Goal: Task Accomplishment & Management: Use online tool/utility

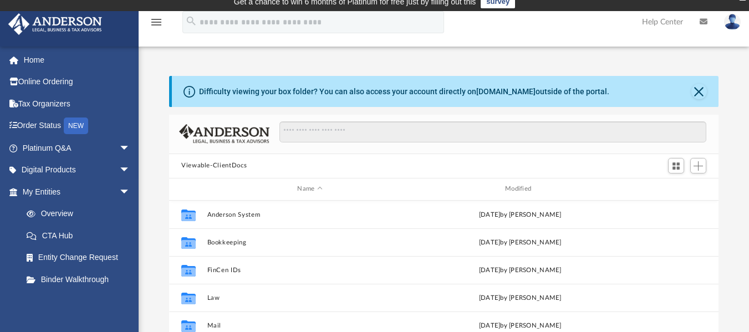
scroll to position [244, 541]
click at [698, 165] on span "Add" at bounding box center [697, 165] width 9 height 9
click at [684, 191] on li "Upload" at bounding box center [681, 188] width 35 height 12
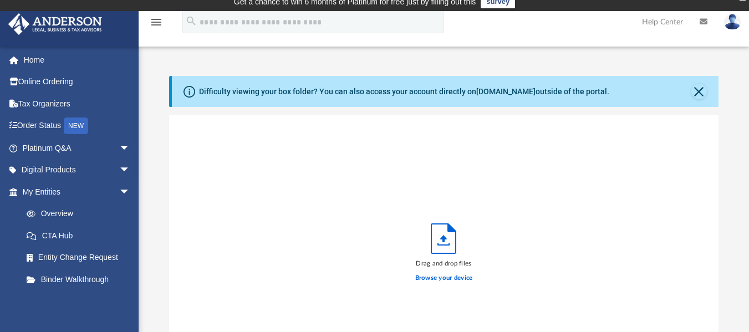
scroll to position [273, 541]
click at [457, 277] on label "Browse your device" at bounding box center [444, 278] width 58 height 10
click at [0, 0] on input "Browse your device" at bounding box center [0, 0] width 0 height 0
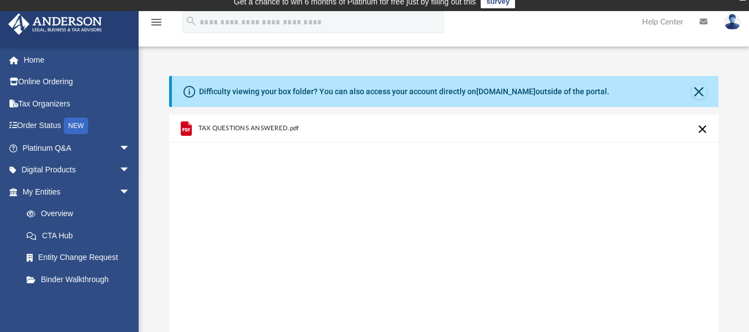
scroll to position [298, 0]
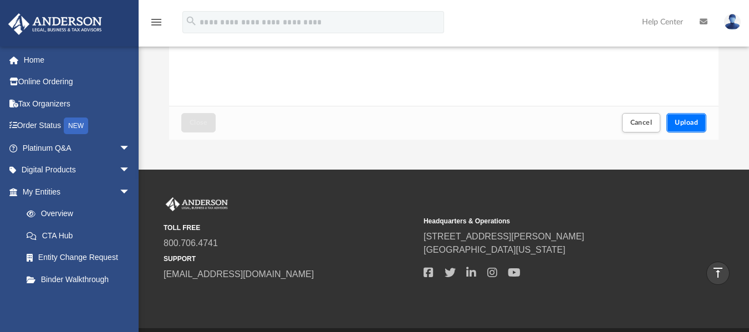
click at [687, 123] on span "Upload" at bounding box center [685, 122] width 23 height 7
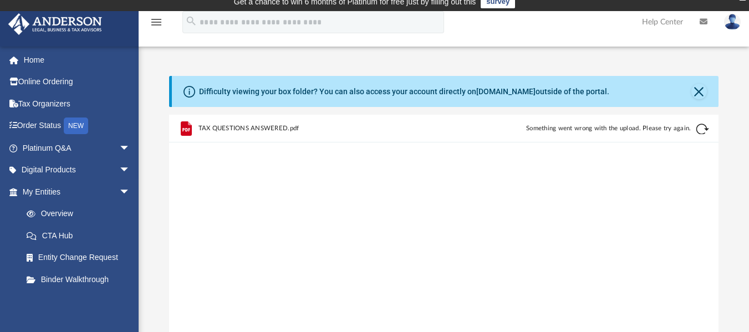
click at [699, 126] on button "Retry" at bounding box center [701, 128] width 13 height 13
click at [274, 123] on div "TAX QUESTIONS ANSWERED.pdf" at bounding box center [314, 128] width 232 height 24
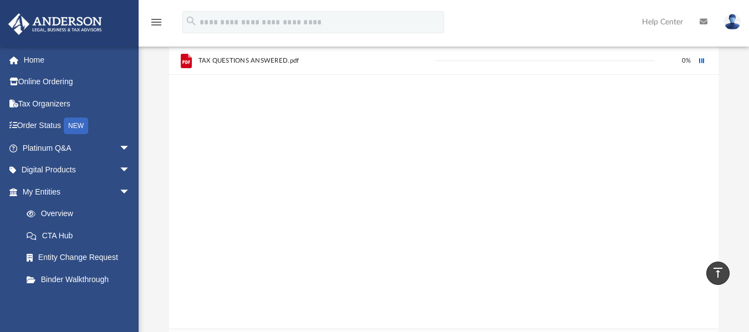
scroll to position [43, 0]
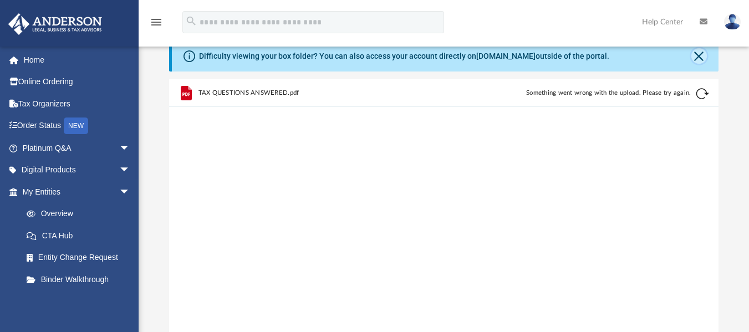
click at [699, 55] on button "Close" at bounding box center [699, 56] width 16 height 16
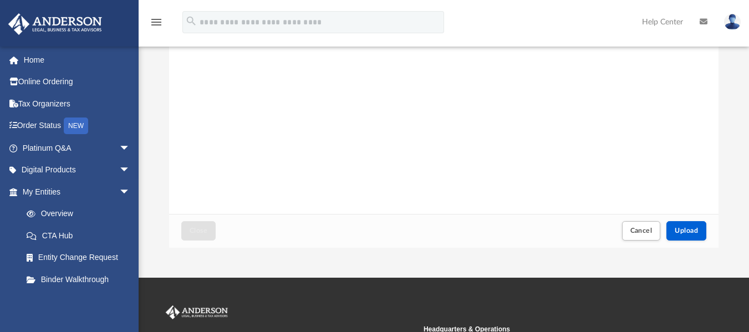
scroll to position [152, 0]
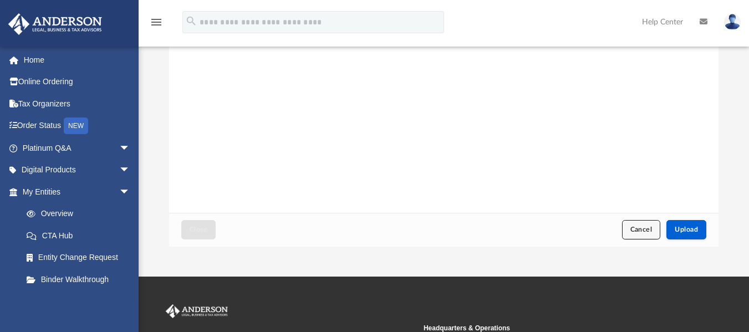
click at [639, 235] on button "Cancel" at bounding box center [641, 229] width 39 height 19
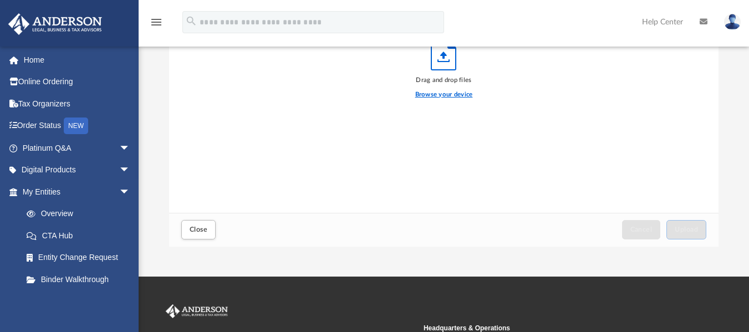
click at [437, 90] on label "Browse your device" at bounding box center [444, 95] width 58 height 10
click at [0, 0] on input "Browse your device" at bounding box center [0, 0] width 0 height 0
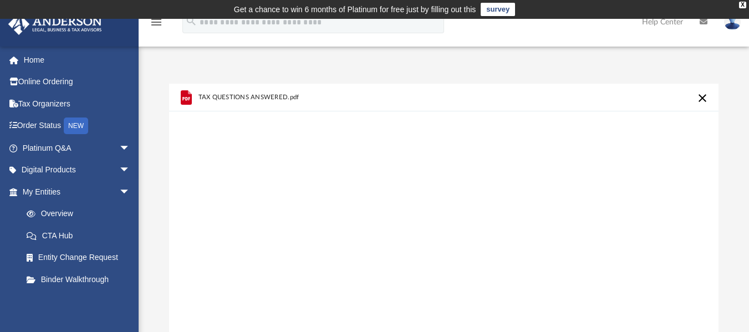
scroll to position [290, 0]
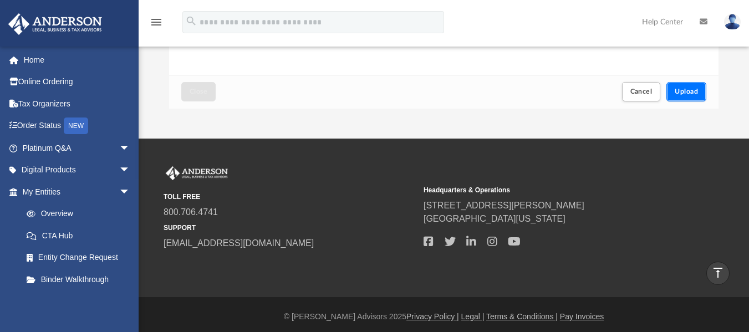
click at [694, 89] on span "Upload" at bounding box center [685, 91] width 23 height 7
click at [650, 99] on button "Cancel" at bounding box center [641, 91] width 39 height 19
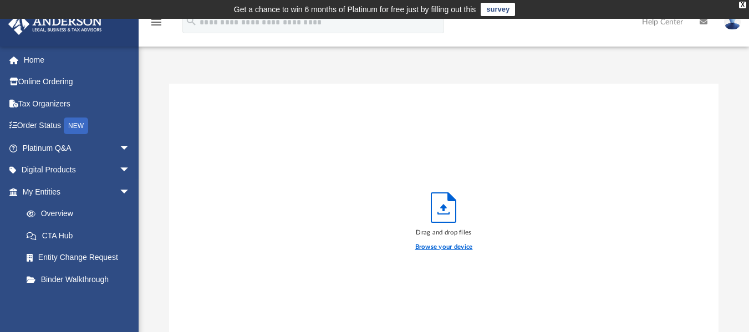
click at [437, 249] on label "Browse your device" at bounding box center [444, 247] width 58 height 10
click at [0, 0] on input "Browse your device" at bounding box center [0, 0] width 0 height 0
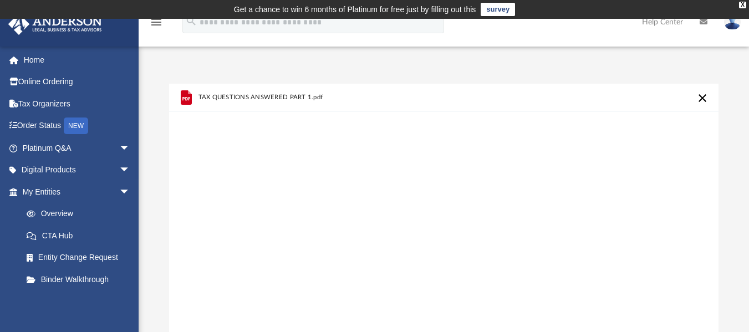
scroll to position [290, 0]
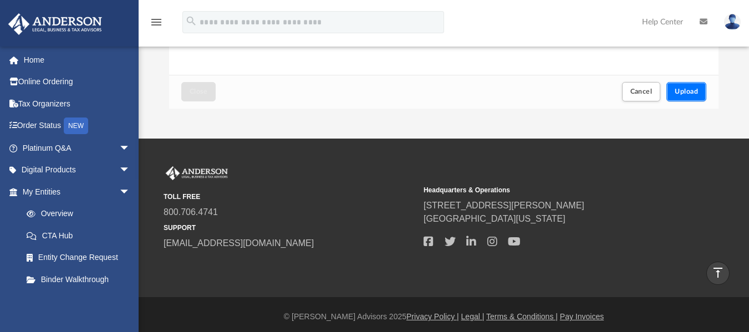
click at [683, 94] on span "Upload" at bounding box center [685, 91] width 23 height 7
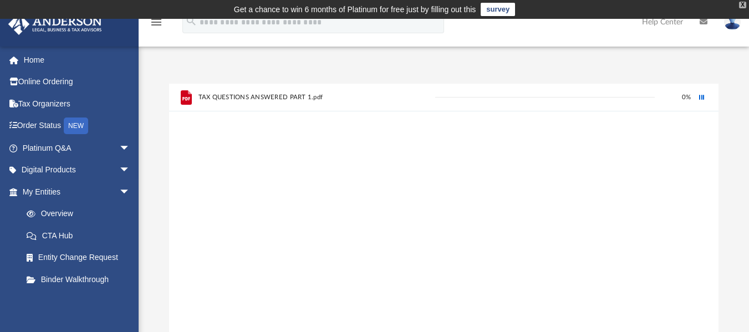
click at [743, 6] on div "X" at bounding box center [742, 5] width 7 height 7
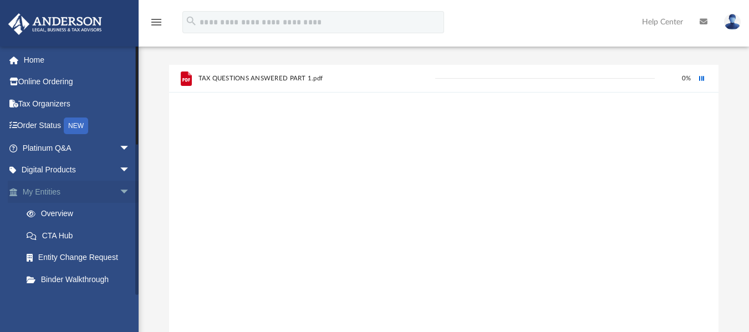
click at [119, 189] on span "arrow_drop_down" at bounding box center [130, 192] width 22 height 23
click at [106, 216] on link "My [PERSON_NAME] Team arrow_drop_down" at bounding box center [77, 214] width 139 height 22
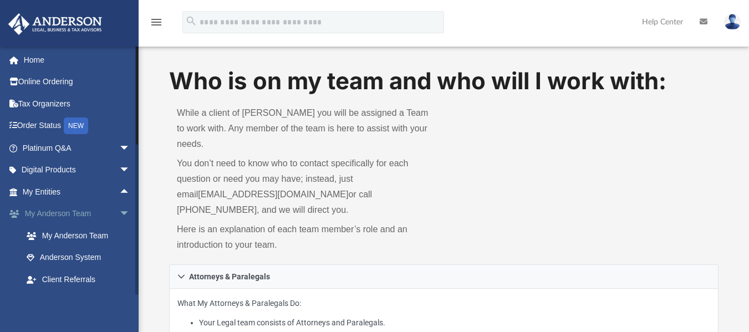
click at [119, 208] on span "arrow_drop_down" at bounding box center [130, 214] width 22 height 23
click at [95, 255] on link "Box" at bounding box center [81, 258] width 131 height 22
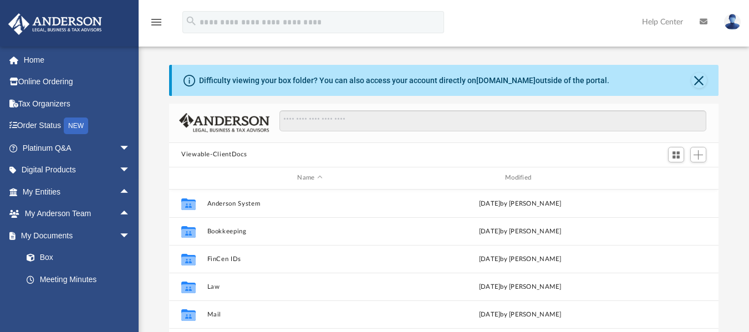
scroll to position [244, 541]
click at [702, 158] on span "Add" at bounding box center [697, 154] width 9 height 9
click at [682, 175] on li "Upload" at bounding box center [681, 177] width 35 height 12
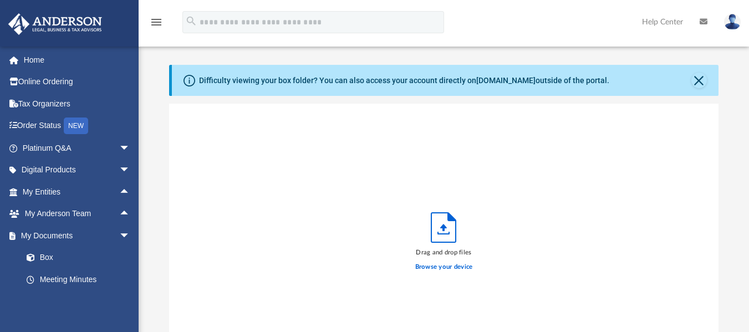
scroll to position [273, 541]
drag, startPoint x: 415, startPoint y: 272, endPoint x: 423, endPoint y: 268, distance: 9.2
click at [423, 268] on div "Browse your device" at bounding box center [444, 266] width 58 height 19
click at [423, 268] on label "Browse your device" at bounding box center [444, 267] width 58 height 10
click at [0, 0] on input "Browse your device" at bounding box center [0, 0] width 0 height 0
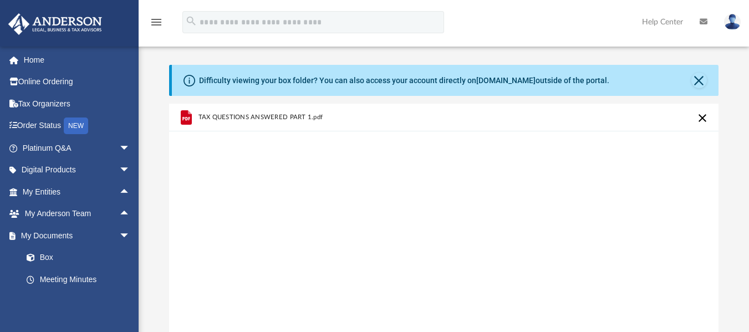
scroll to position [290, 0]
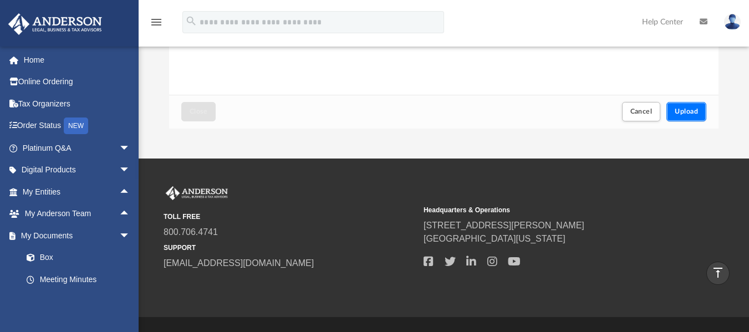
click at [676, 110] on span "Upload" at bounding box center [685, 111] width 23 height 7
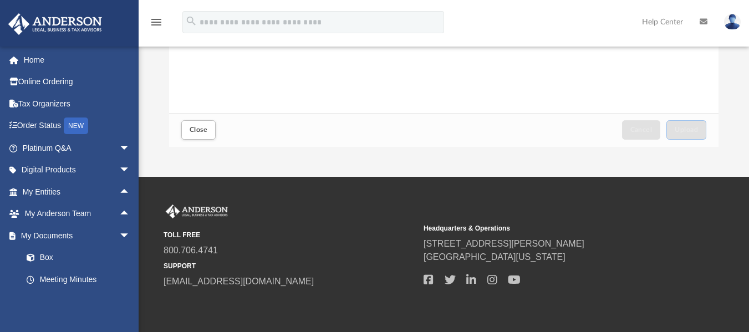
scroll to position [315, 0]
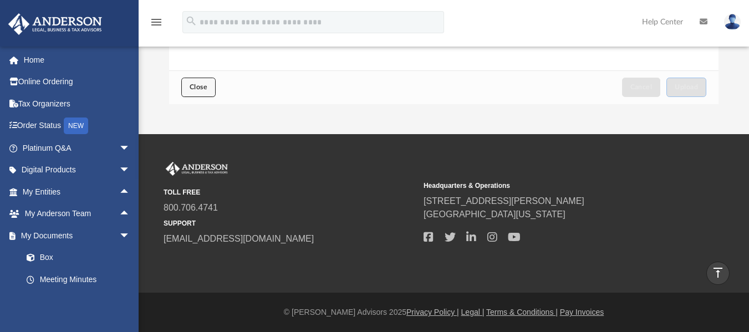
click at [195, 93] on button "Close" at bounding box center [198, 87] width 34 height 19
click at [198, 82] on button "Close" at bounding box center [198, 87] width 34 height 19
click at [204, 93] on button "Close" at bounding box center [198, 87] width 34 height 19
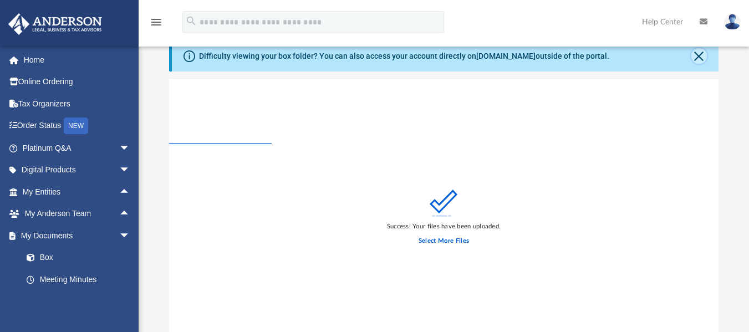
click at [698, 54] on button "Close" at bounding box center [699, 56] width 16 height 16
